Goal: Communication & Community: Answer question/provide support

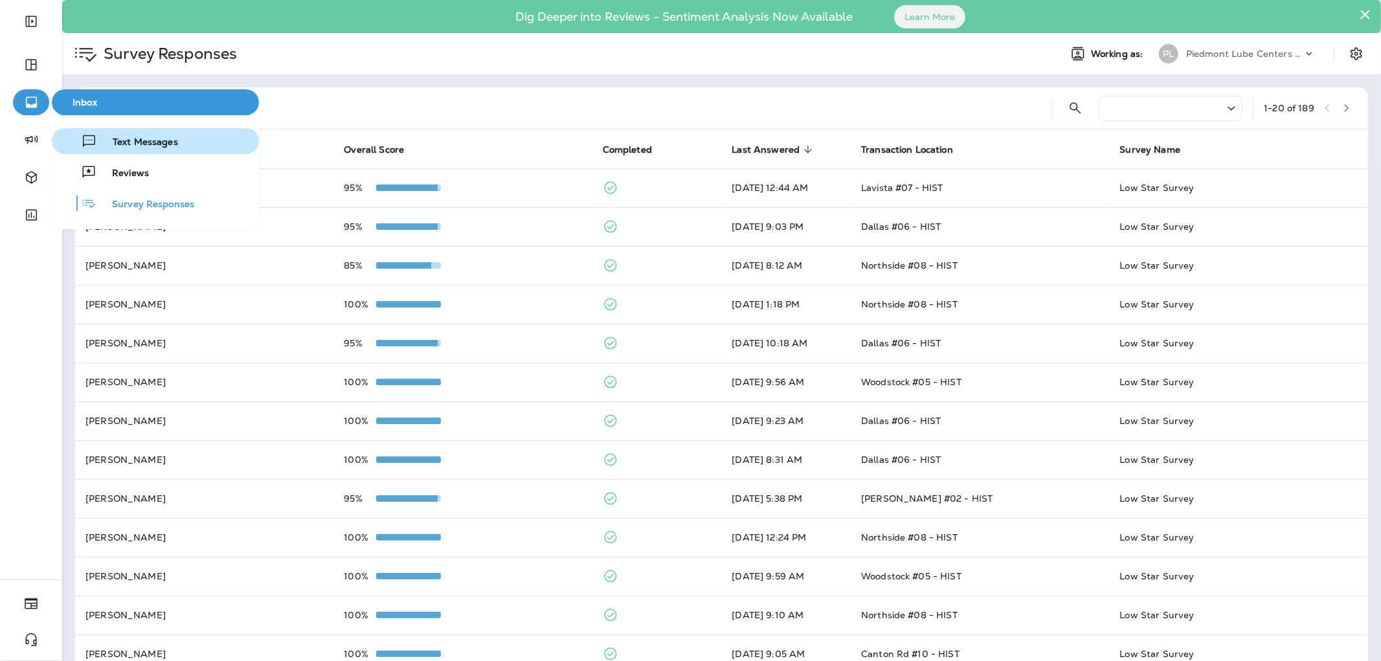
click at [148, 140] on span "Text Messages" at bounding box center [137, 143] width 81 height 12
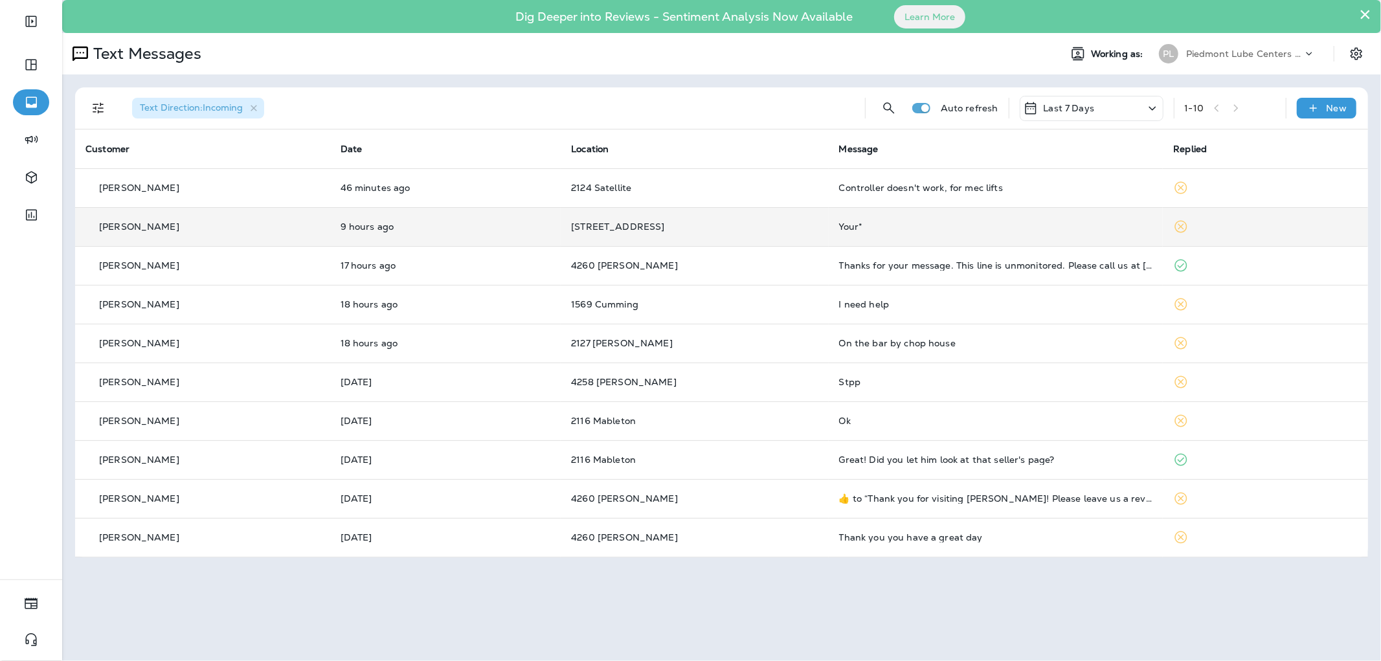
click at [952, 231] on div "Your*" at bounding box center [996, 226] width 314 height 10
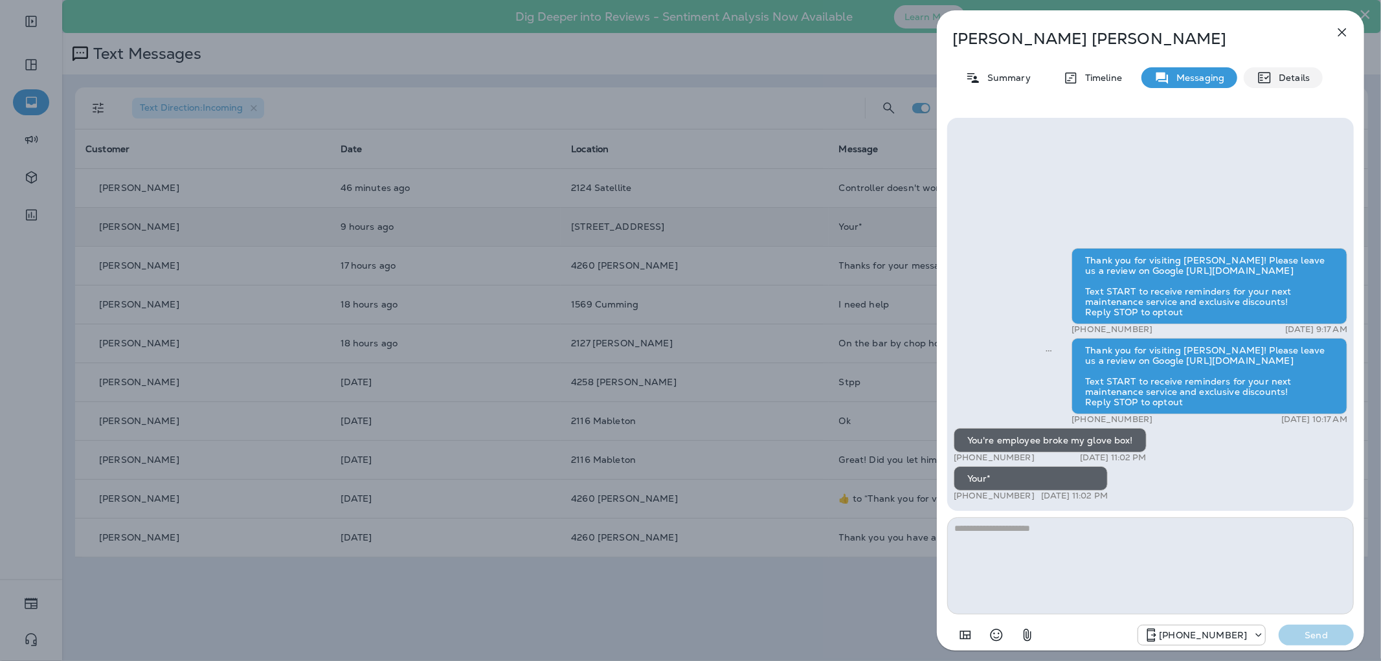
click at [1274, 70] on div "Details" at bounding box center [1282, 77] width 79 height 21
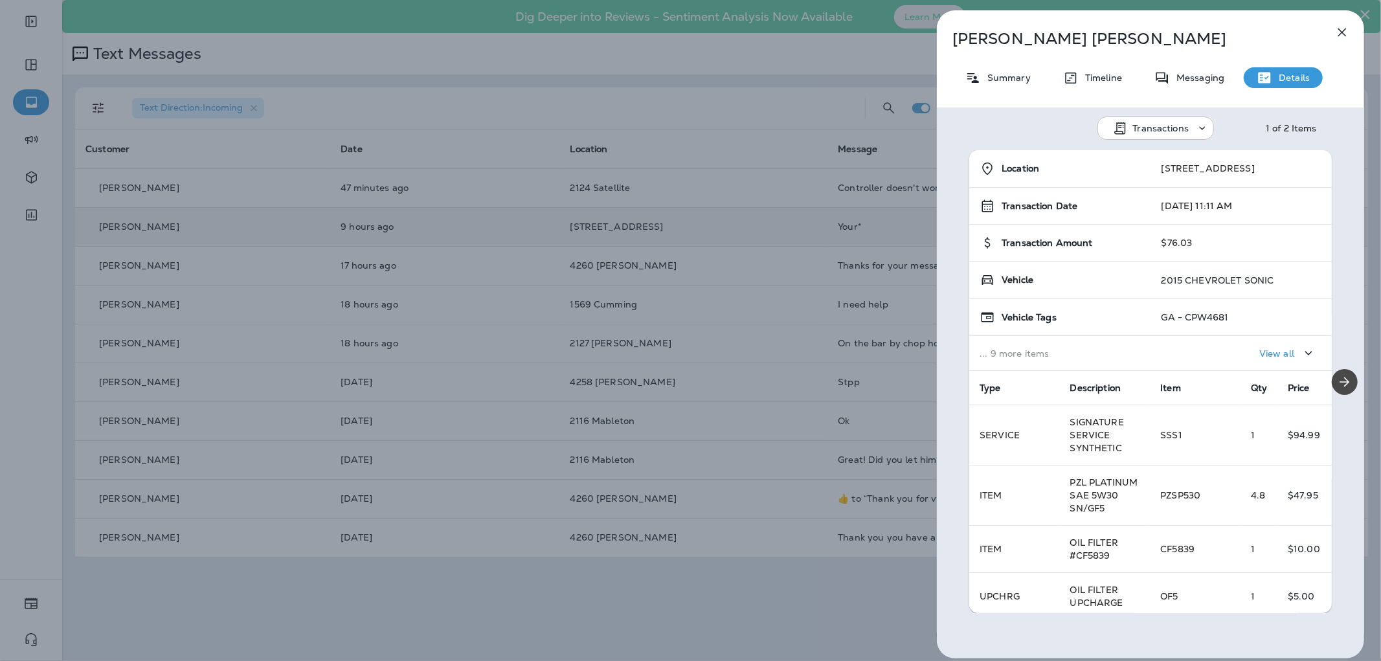
click at [574, 385] on div "[PERSON_NAME] Summary Timeline Messaging Details Transactions 1 of 2 Items Loca…" at bounding box center [690, 330] width 1381 height 661
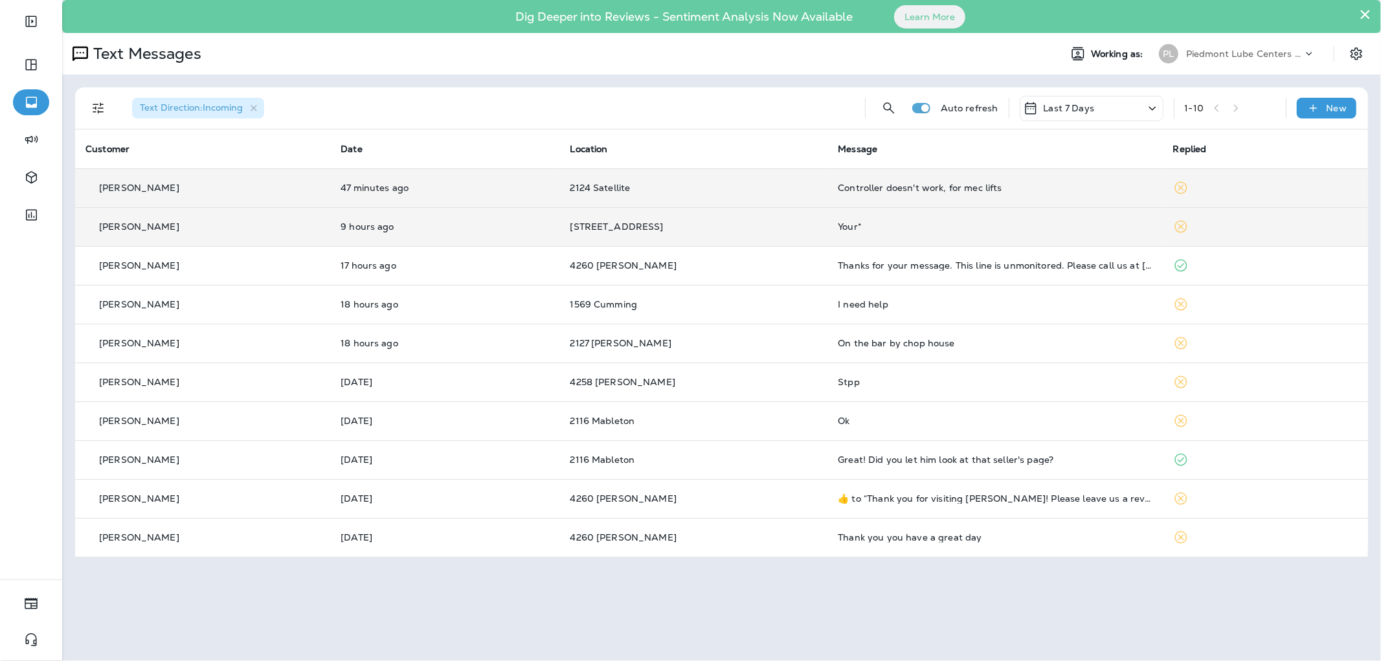
click at [1065, 188] on div "Controller doesn't work, for mec lifts" at bounding box center [995, 188] width 314 height 10
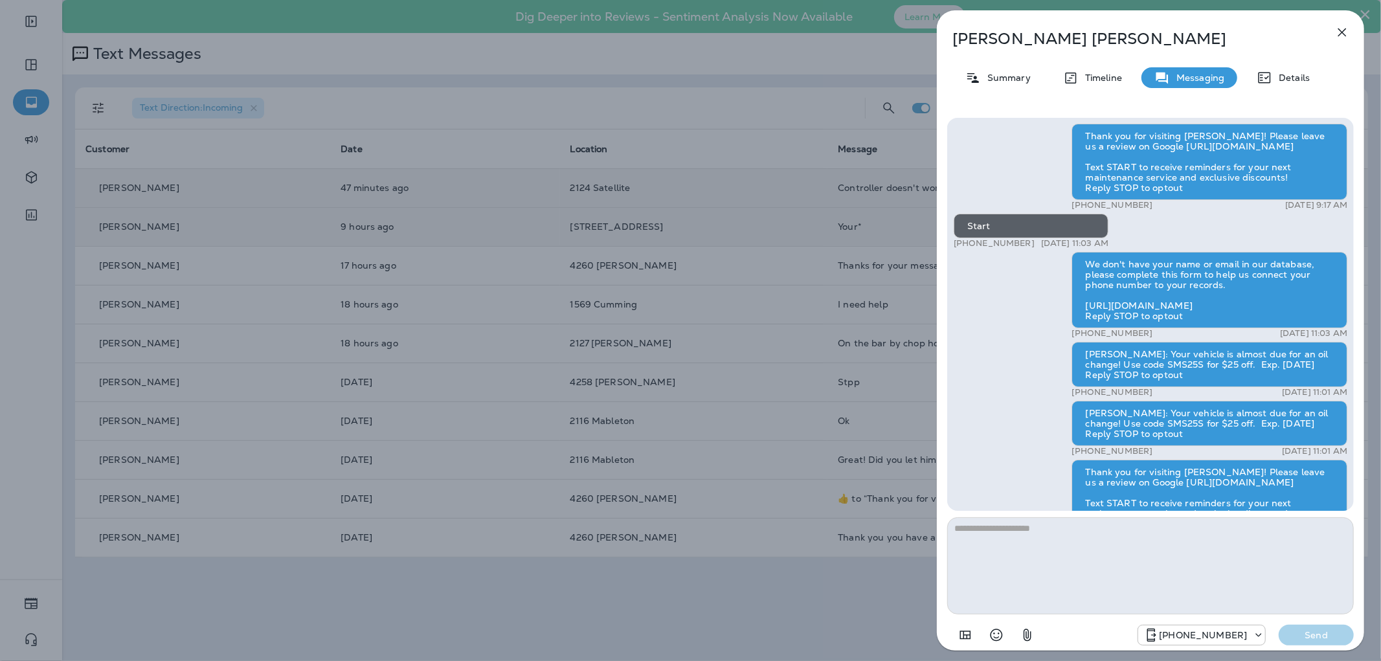
scroll to position [1, 0]
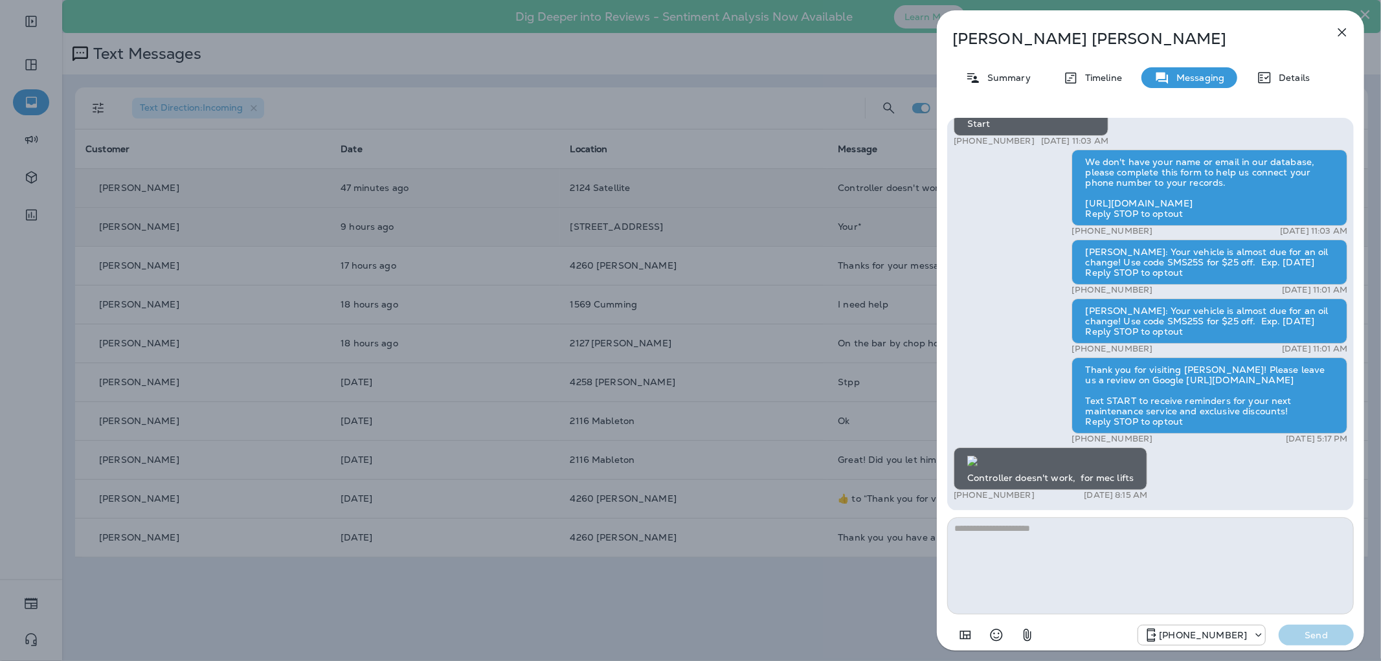
click at [493, 234] on div "[PERSON_NAME] Summary Timeline Messaging Details Thank you for visiting [PERSON…" at bounding box center [690, 330] width 1381 height 661
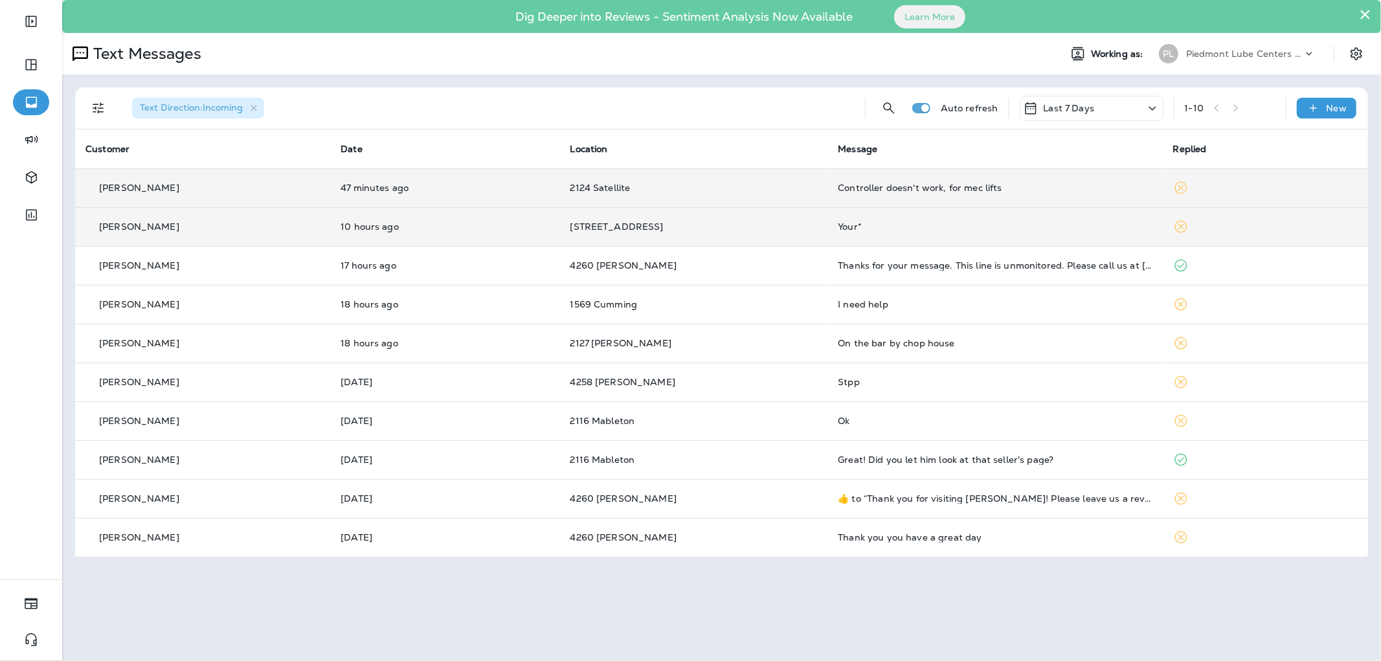
click at [949, 225] on div "Your*" at bounding box center [995, 226] width 314 height 10
